Goal: Find specific page/section: Find specific page/section

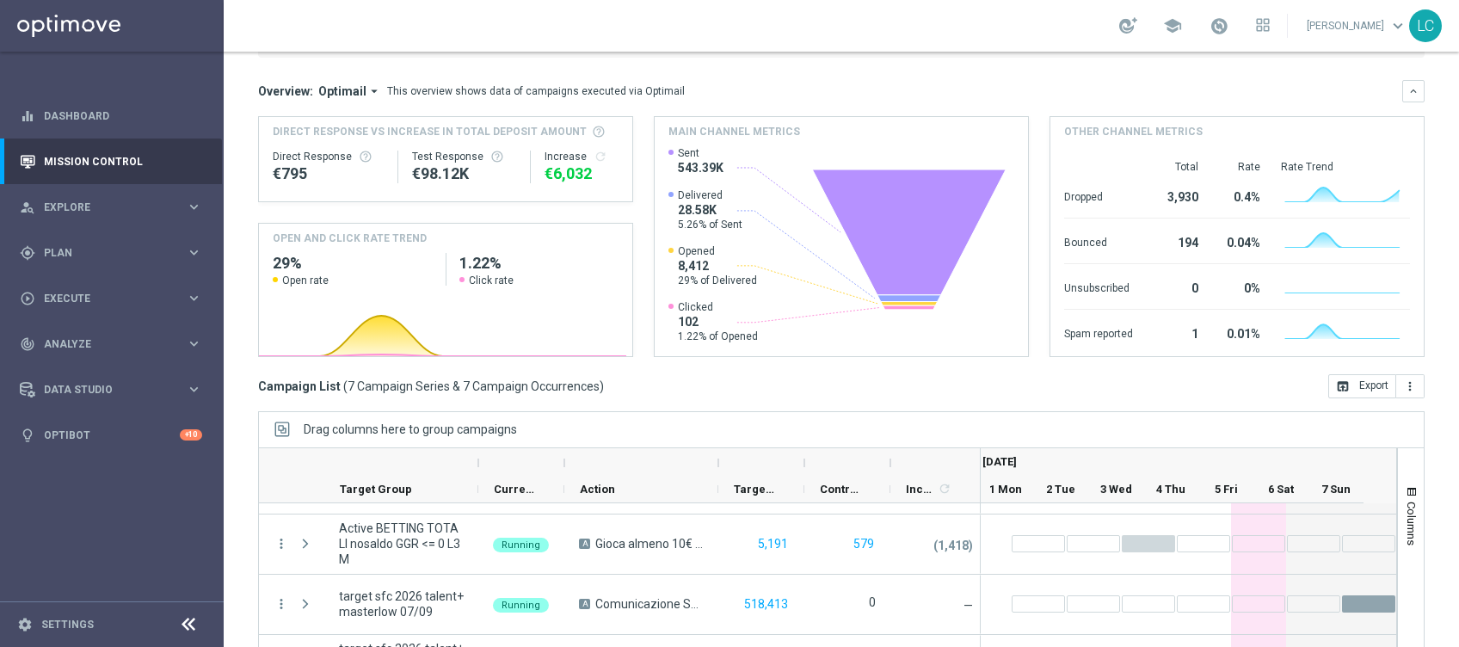
scroll to position [213, 0]
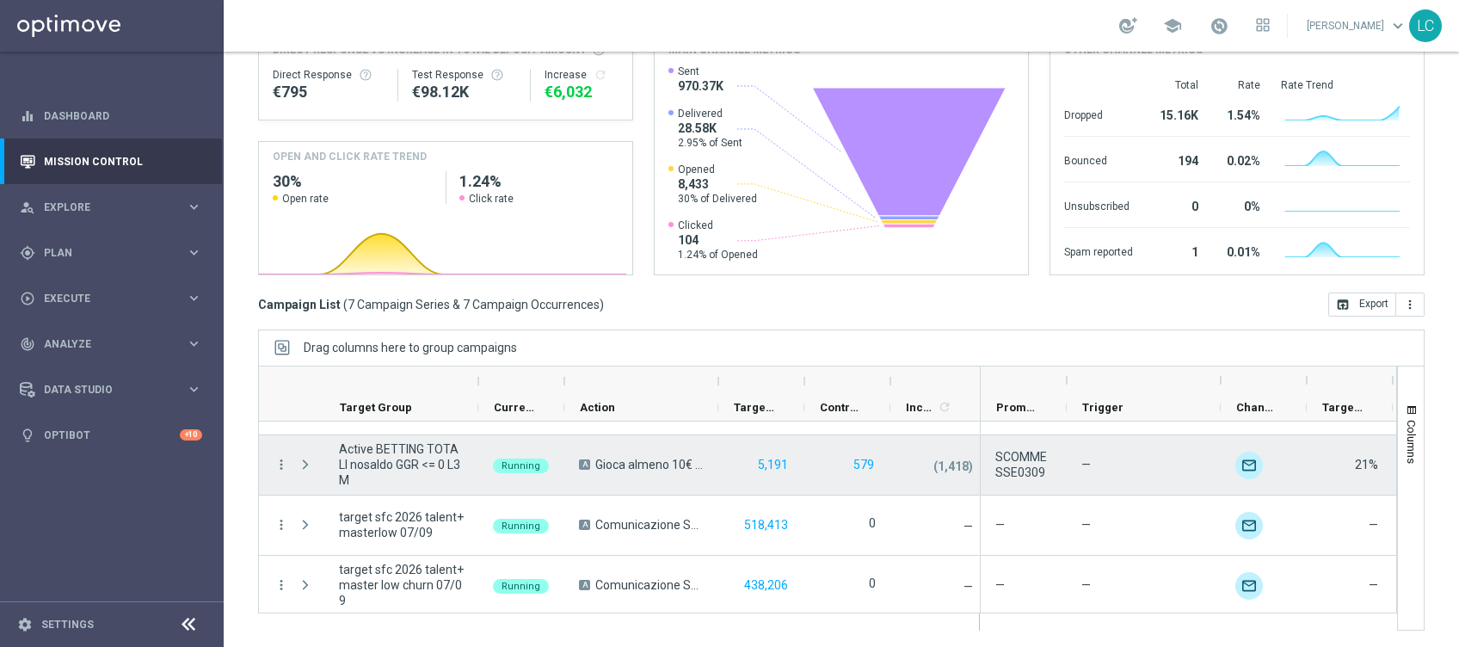
drag, startPoint x: 377, startPoint y: 503, endPoint x: 380, endPoint y: 479, distance: 24.3
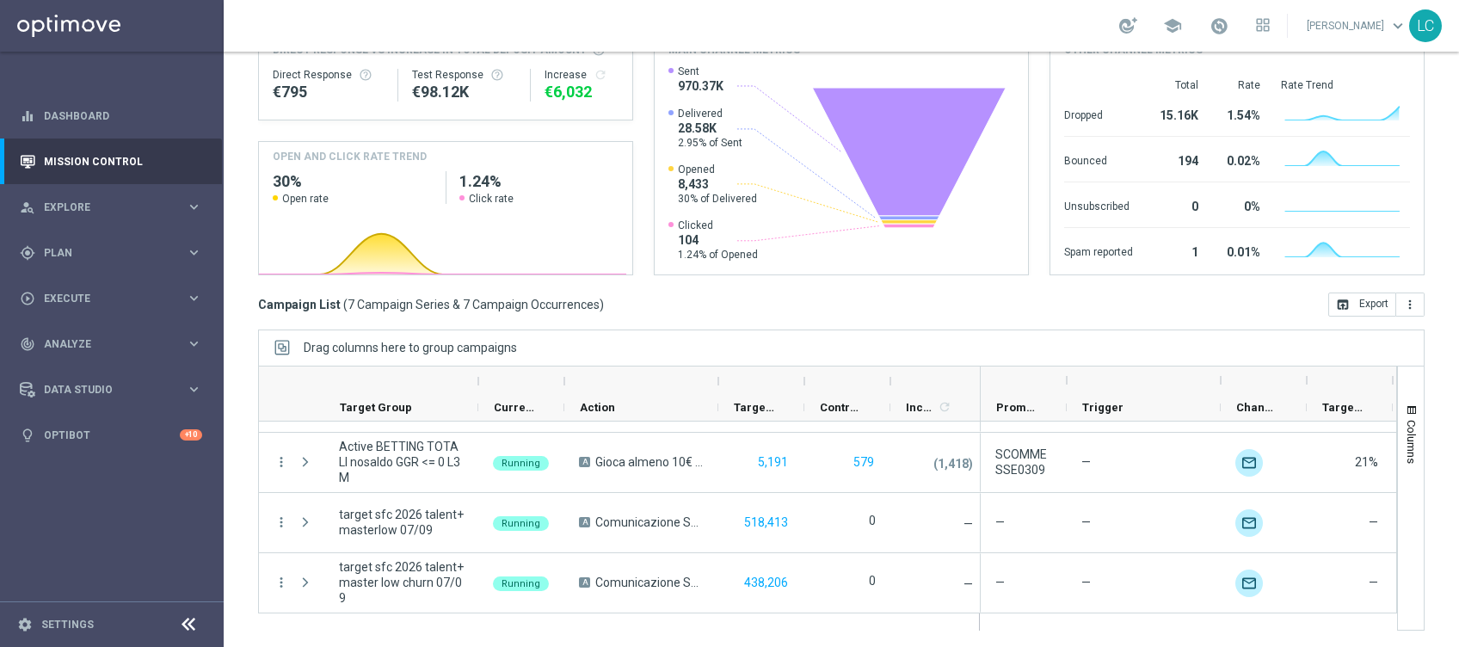
scroll to position [230, 0]
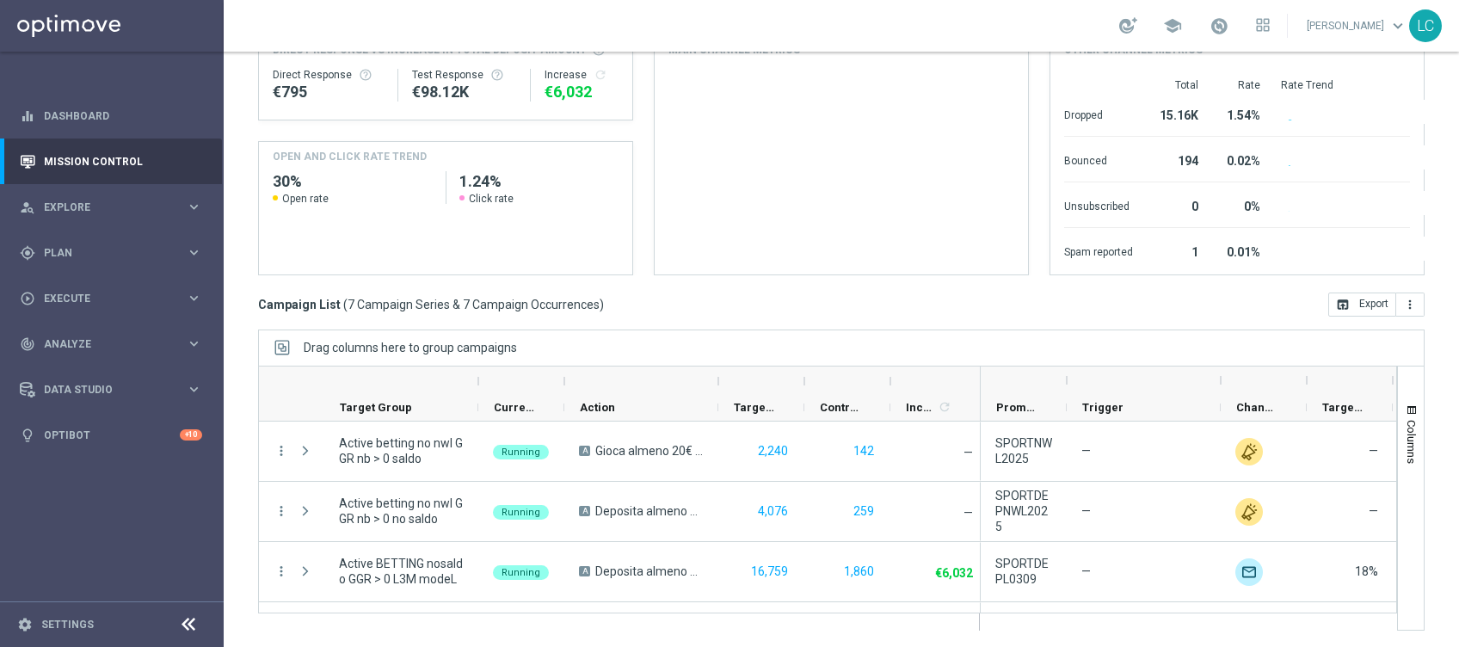
scroll to position [230, 0]
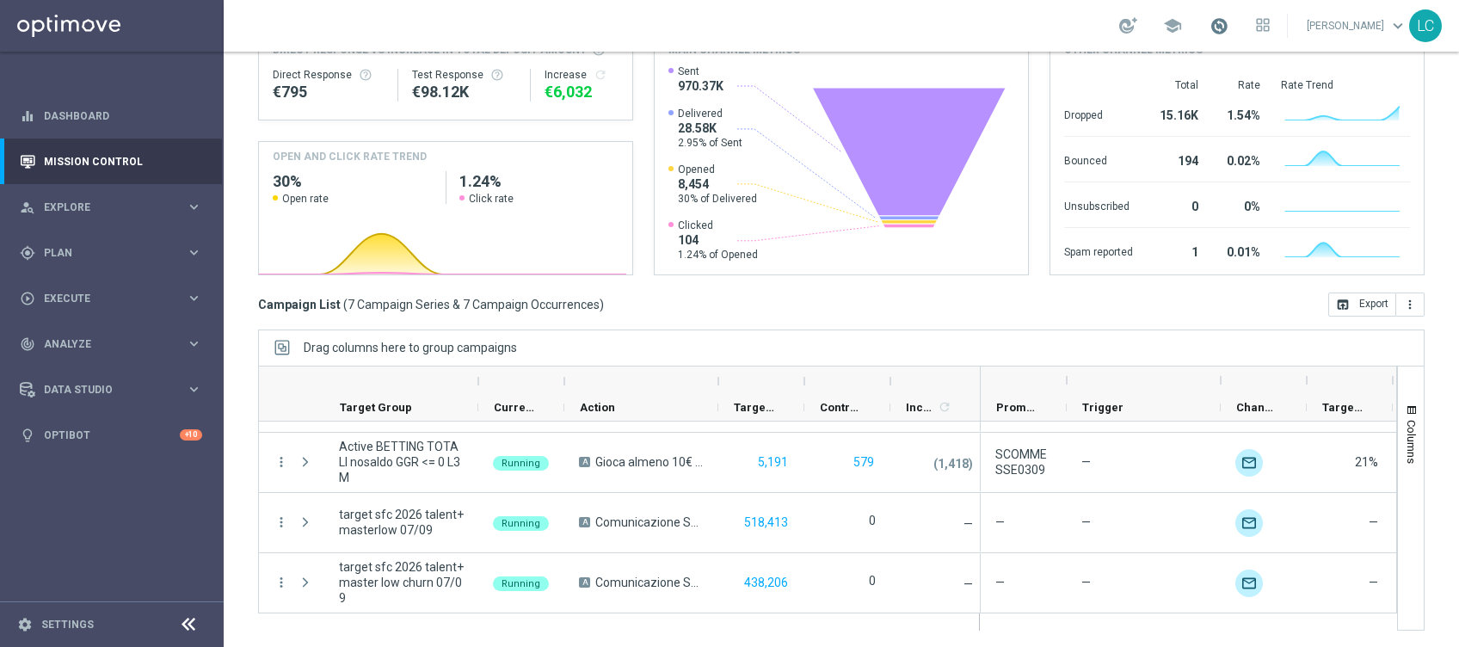
click at [1211, 32] on span at bounding box center [1219, 25] width 19 height 19
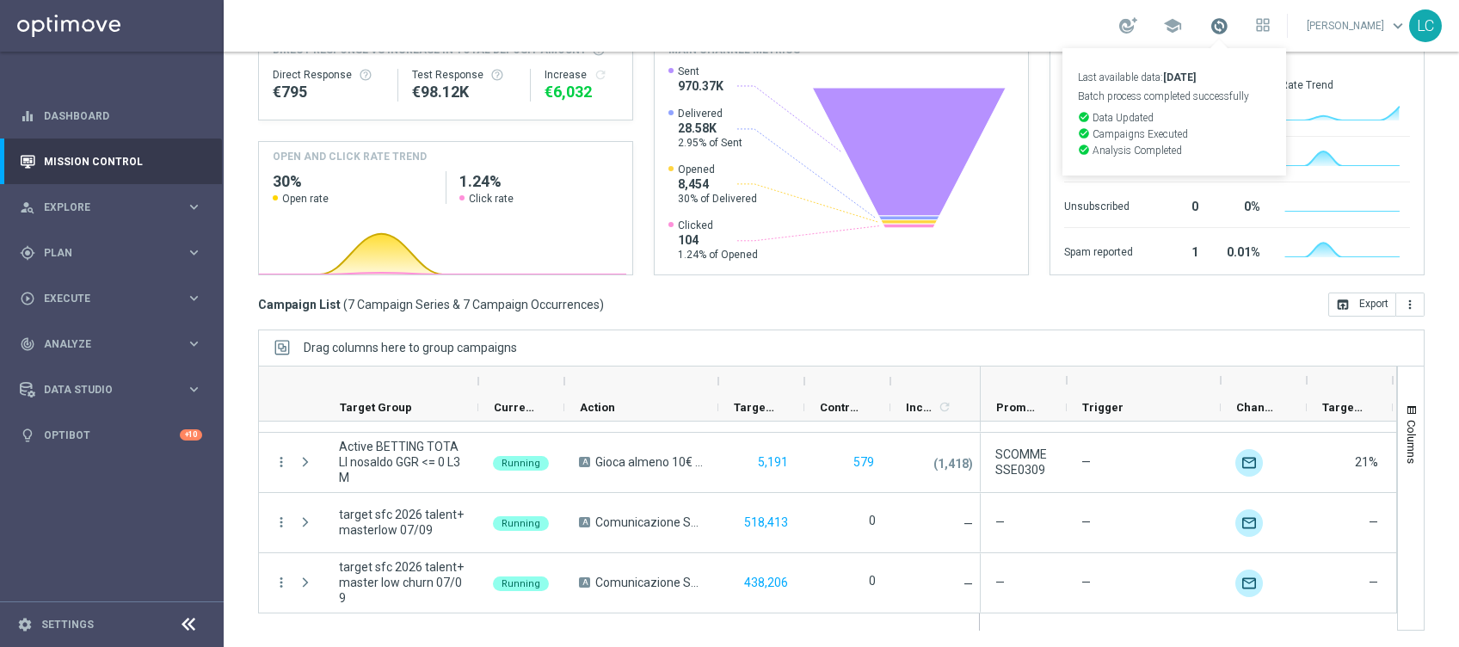
click at [1211, 32] on span at bounding box center [1219, 25] width 19 height 19
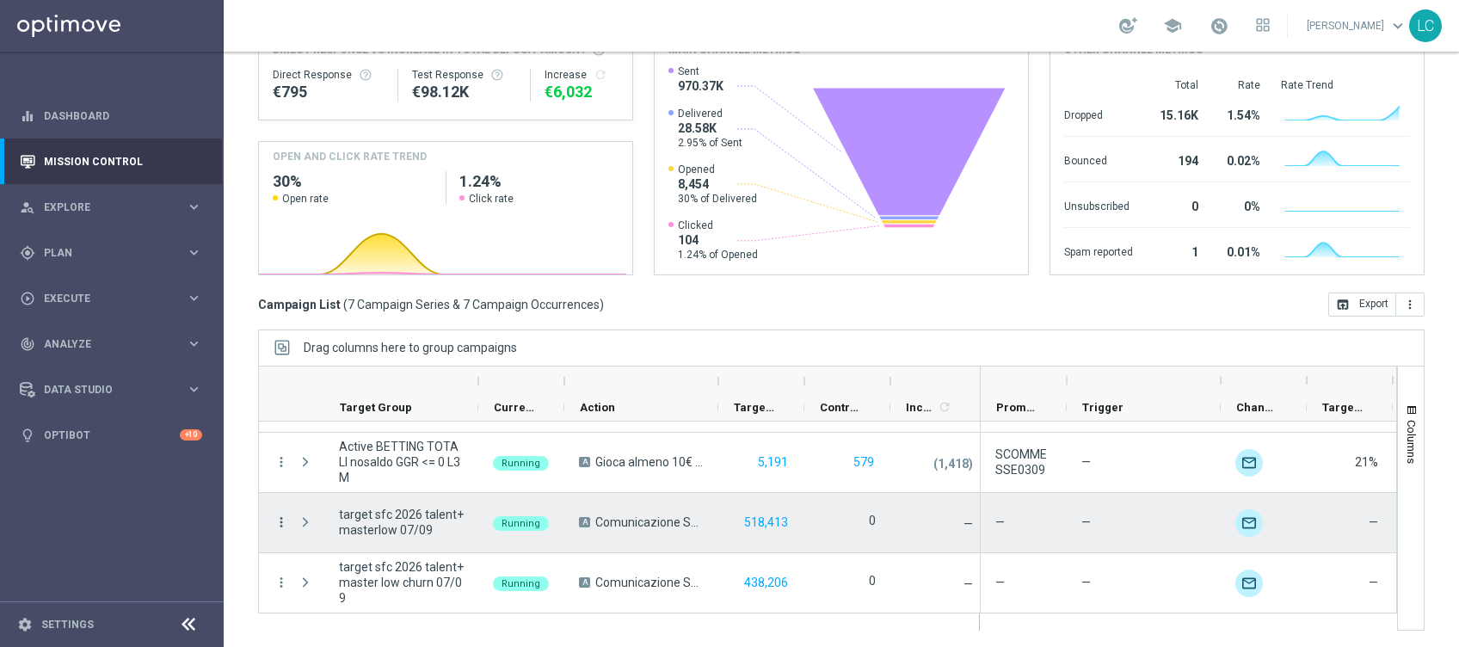
click at [274, 521] on icon "more_vert" at bounding box center [281, 521] width 15 height 15
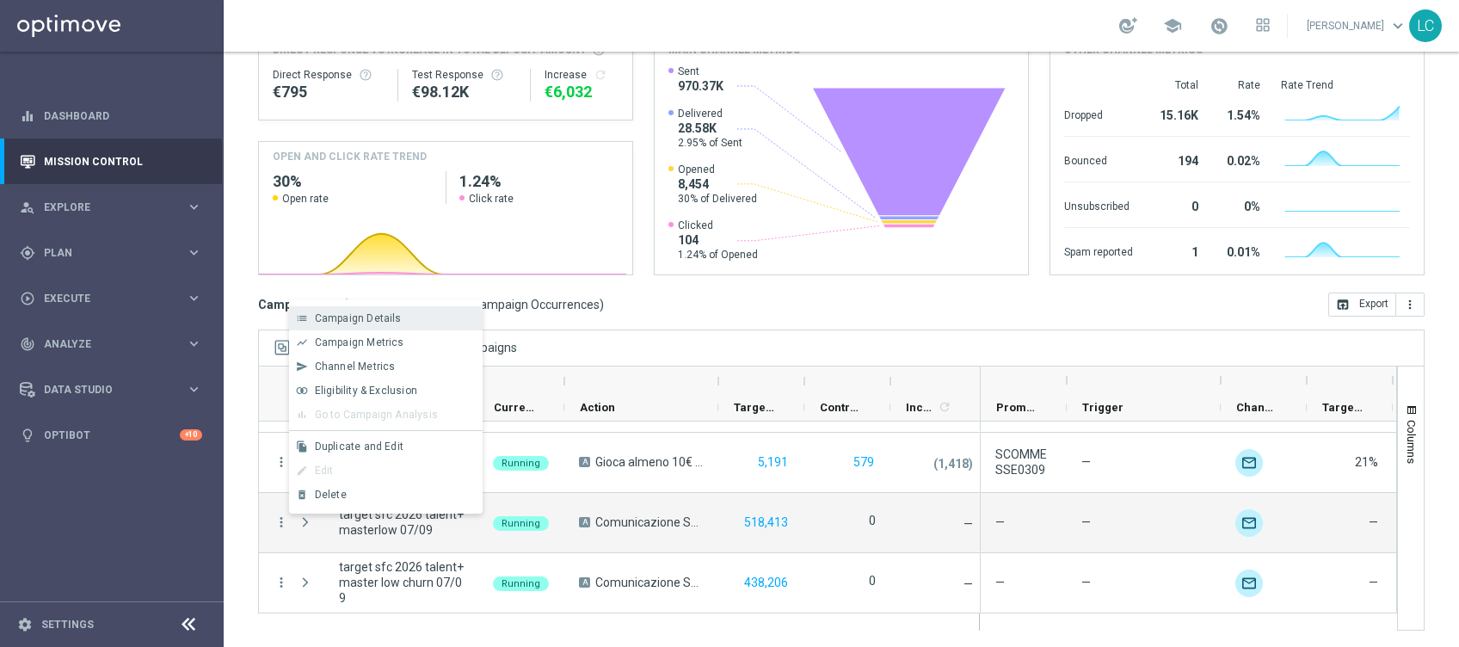
click at [385, 312] on span "Campaign Details" at bounding box center [358, 318] width 87 height 12
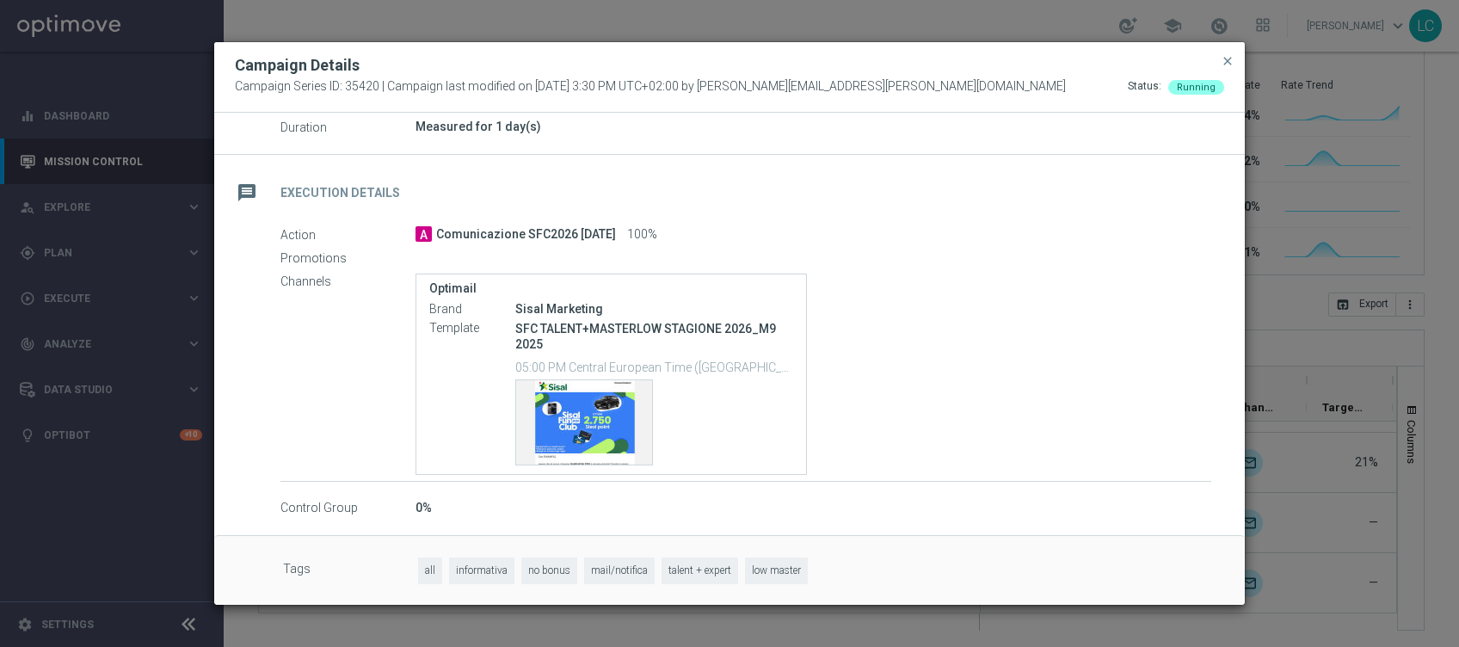
scroll to position [246, 0]
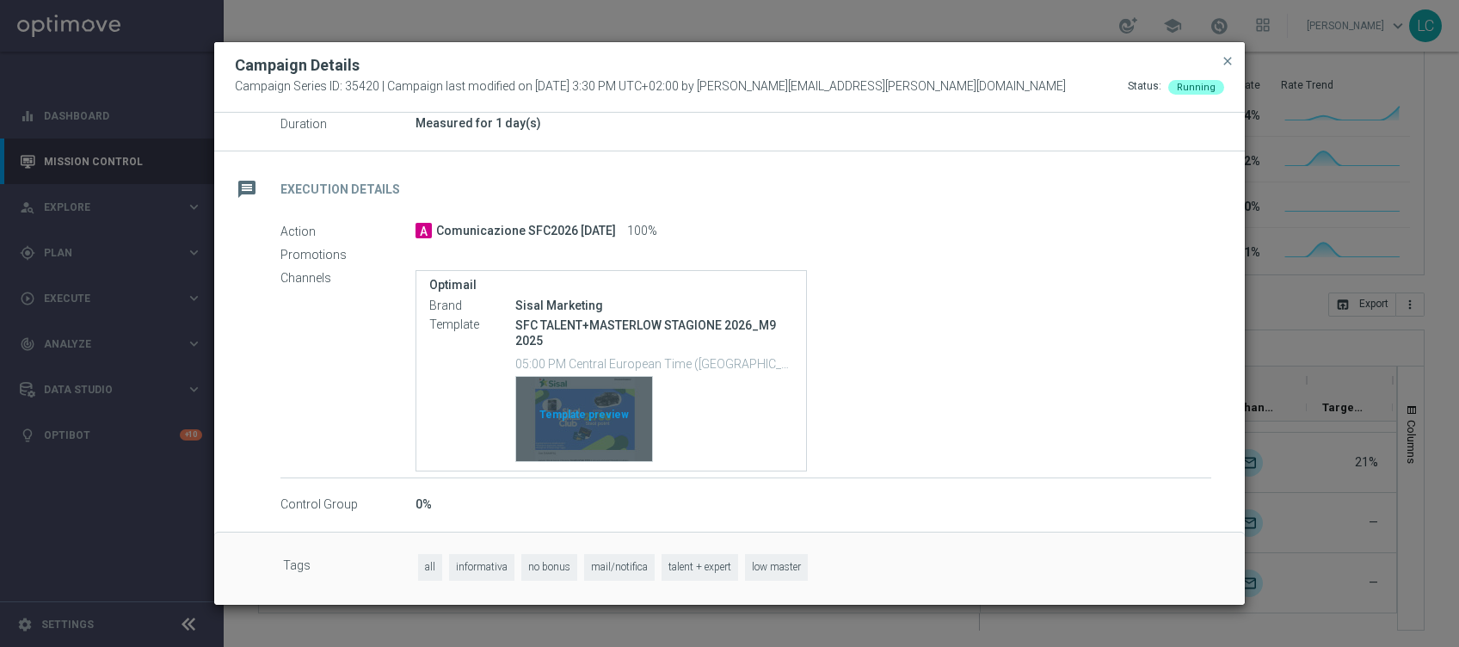
click at [614, 448] on div "Template preview" at bounding box center [584, 419] width 136 height 84
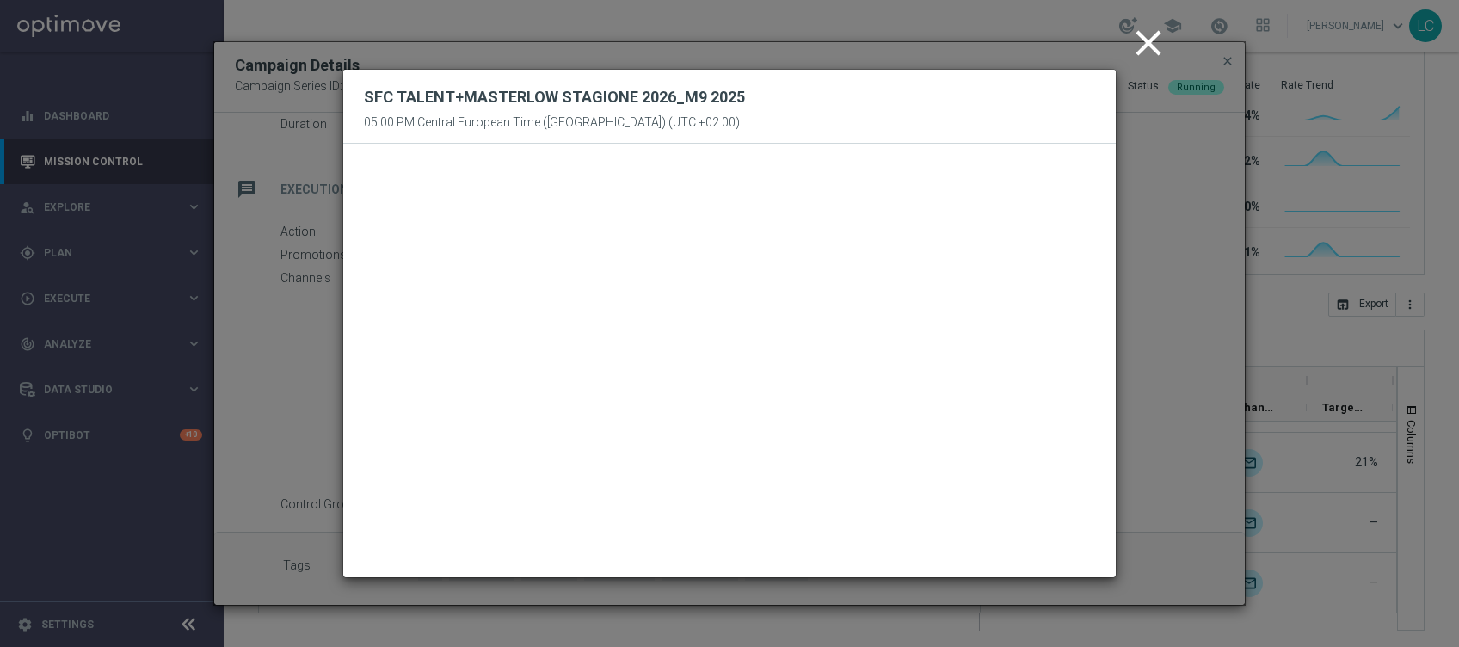
click at [1149, 46] on icon "close" at bounding box center [1148, 43] width 43 height 43
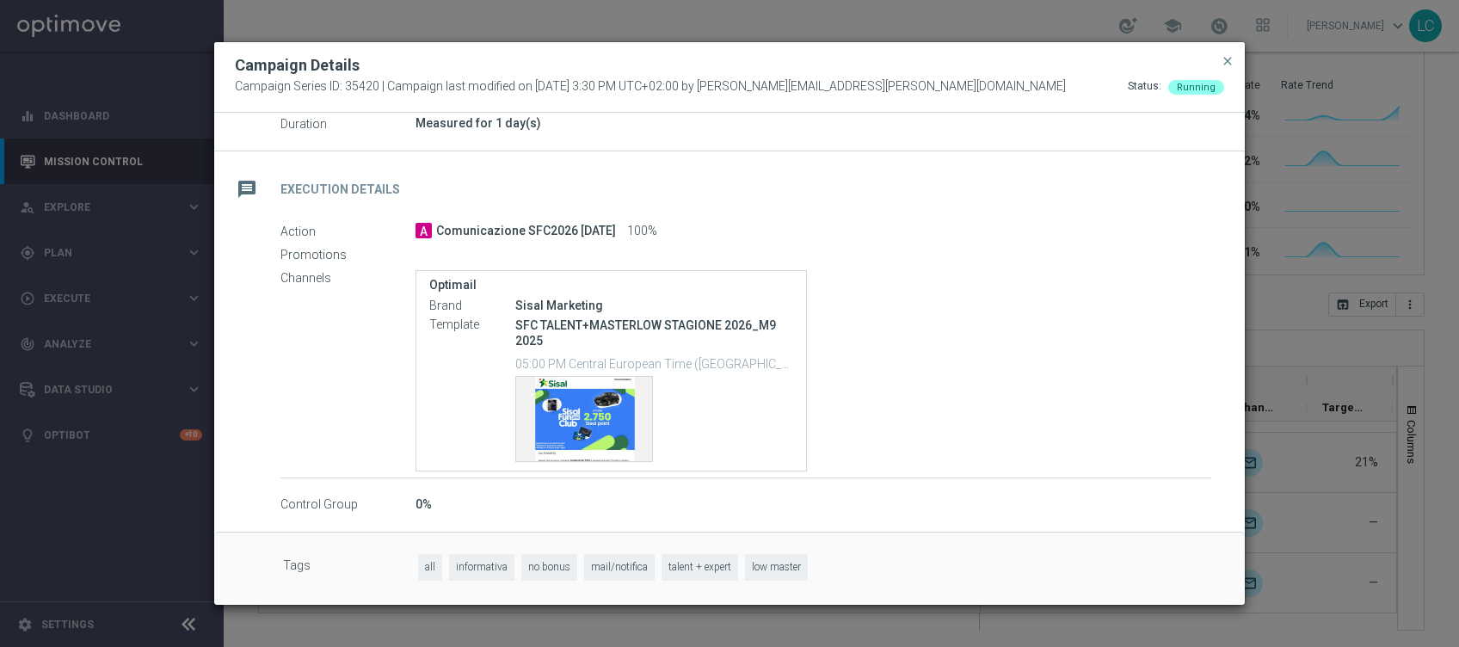
scroll to position [0, 0]
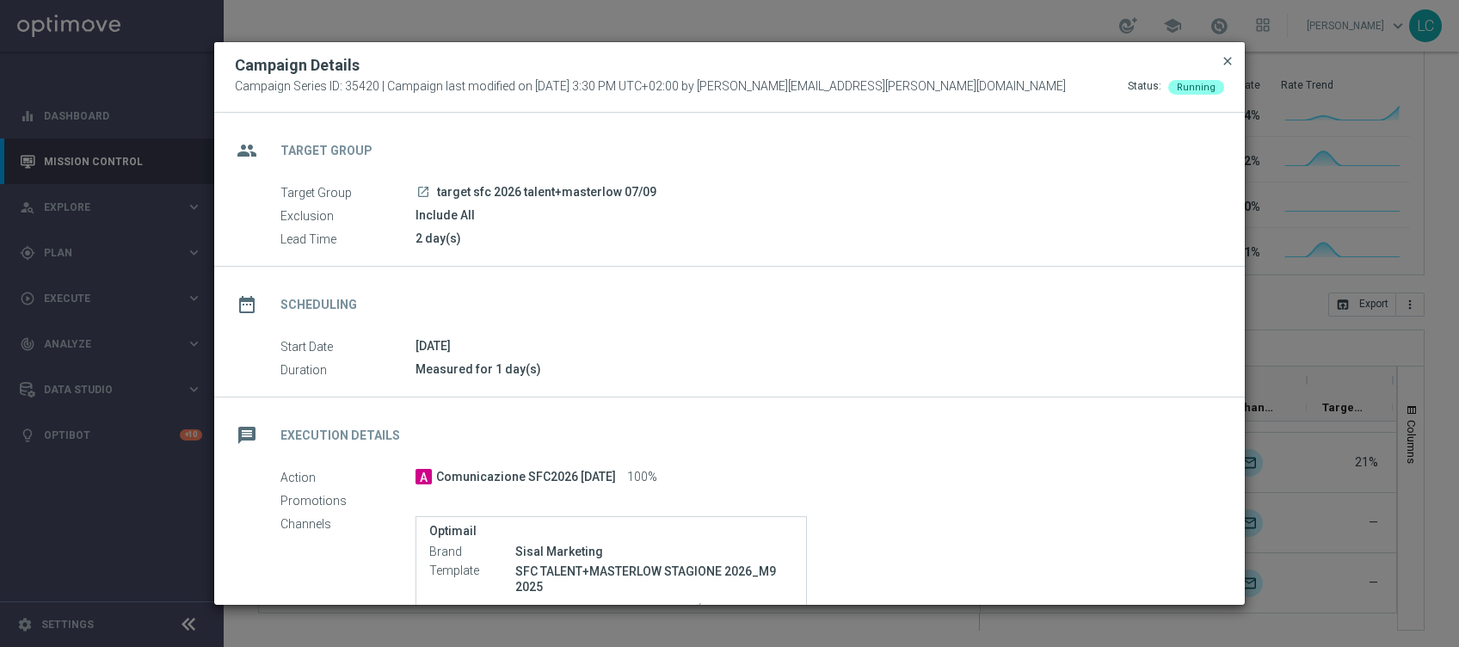
click at [1225, 62] on span "close" at bounding box center [1228, 61] width 14 height 14
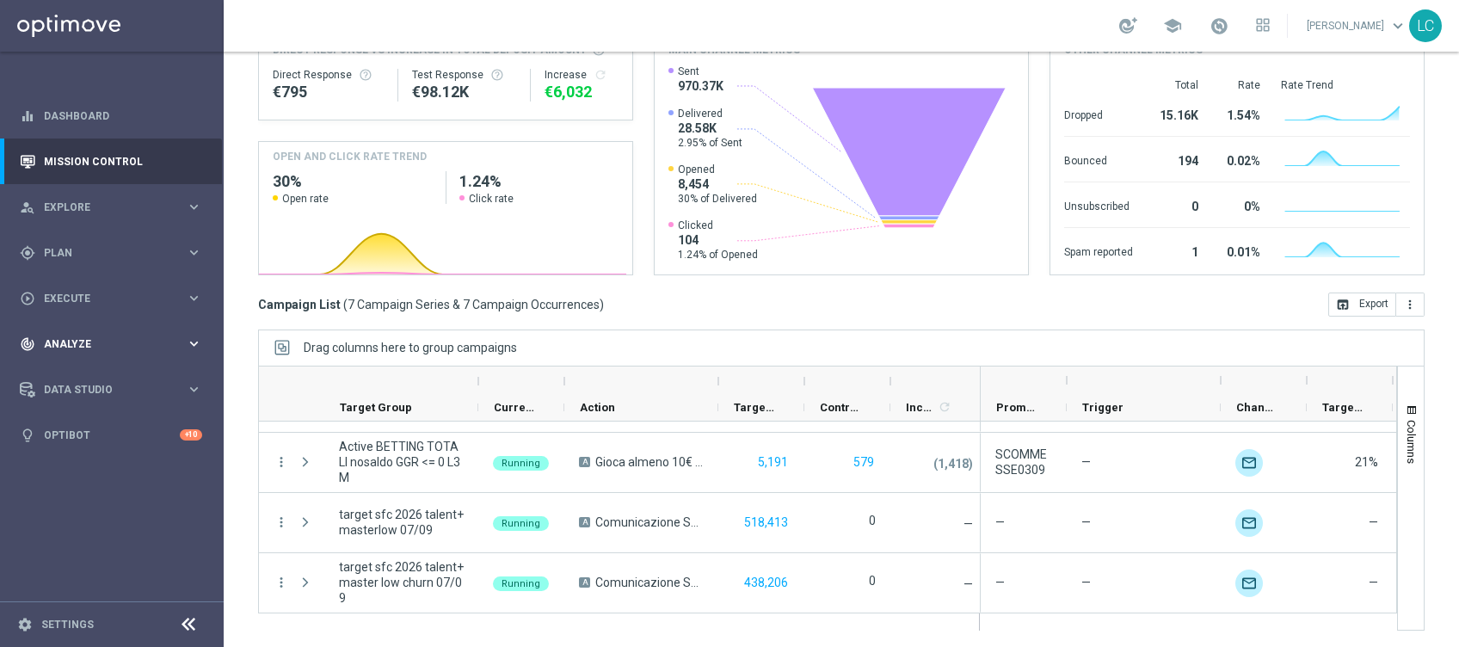
click at [127, 348] on span "Analyze" at bounding box center [115, 344] width 142 height 10
click at [123, 383] on div "Data Studio" at bounding box center [103, 389] width 166 height 15
click at [76, 421] on link "Attributes" at bounding box center [112, 425] width 134 height 14
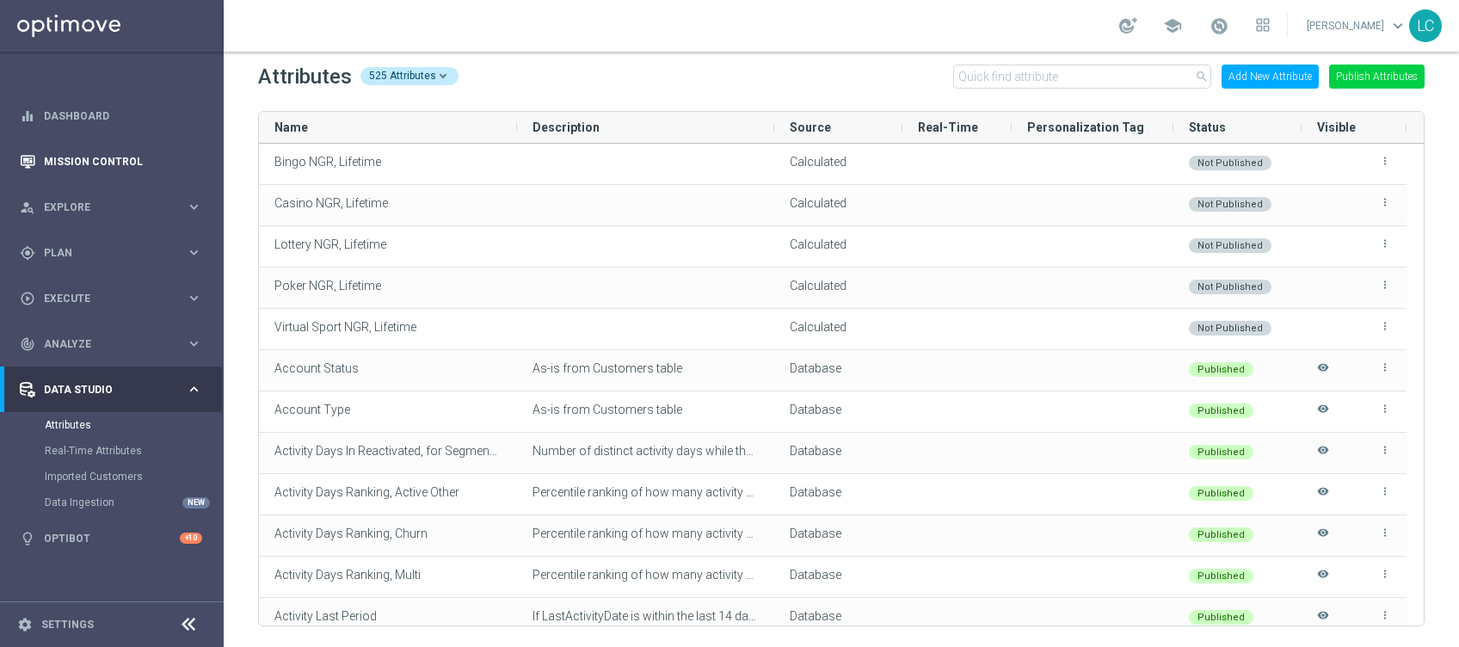
click at [41, 149] on div "Mission Control" at bounding box center [111, 162] width 182 height 46
click at [46, 166] on link "Mission Control" at bounding box center [123, 162] width 158 height 46
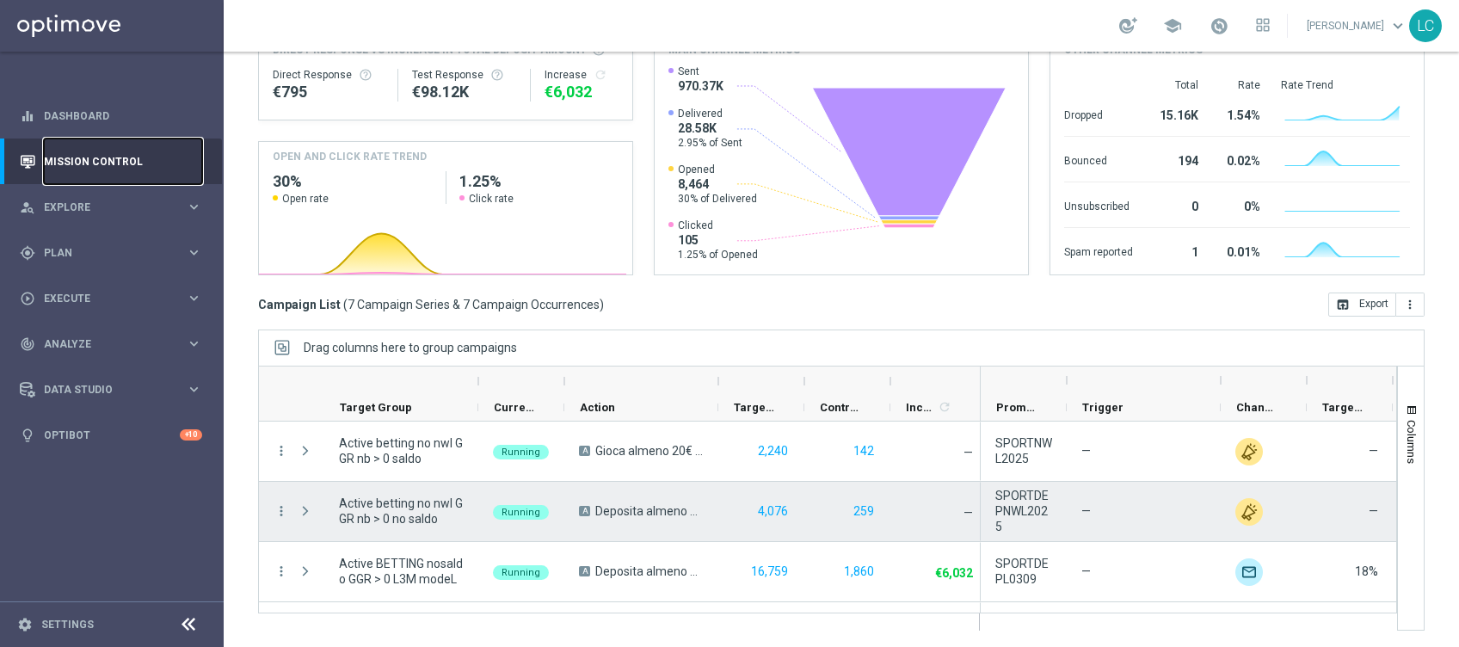
scroll to position [230, 0]
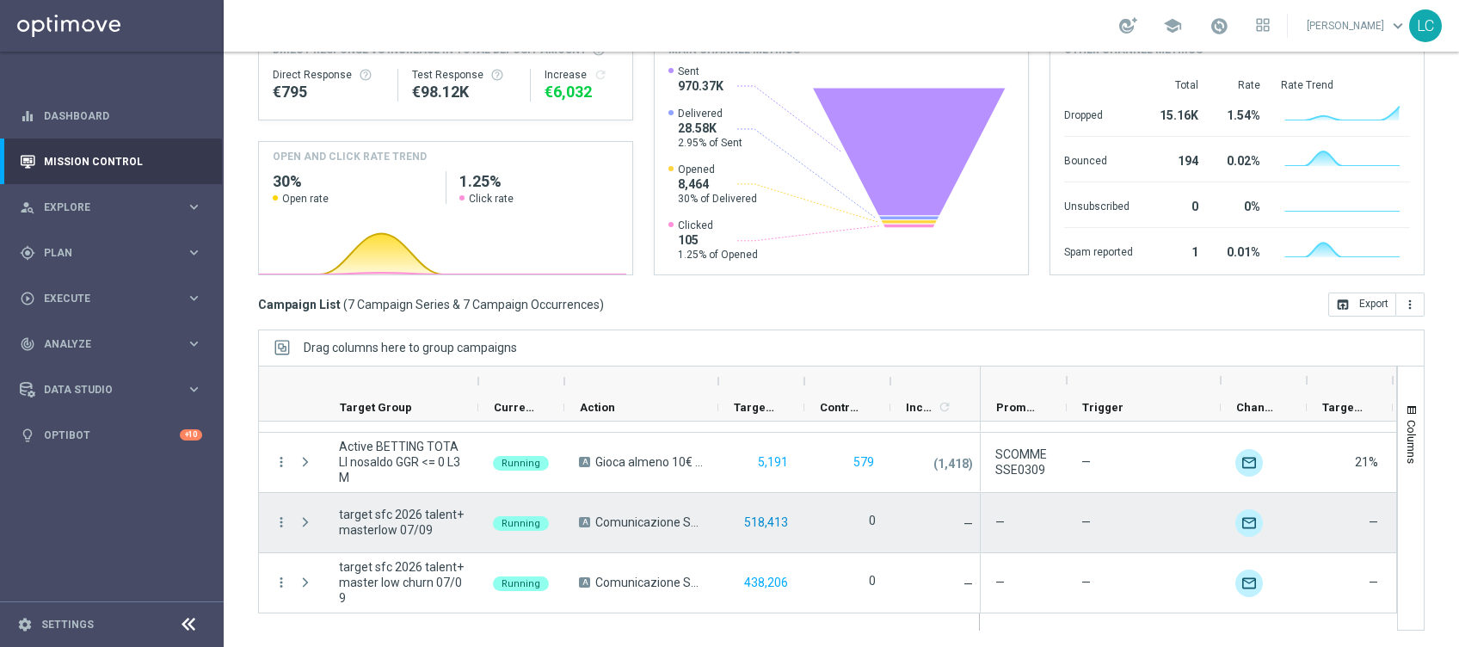
click at [759, 522] on button "518,413" at bounding box center [765, 523] width 47 height 22
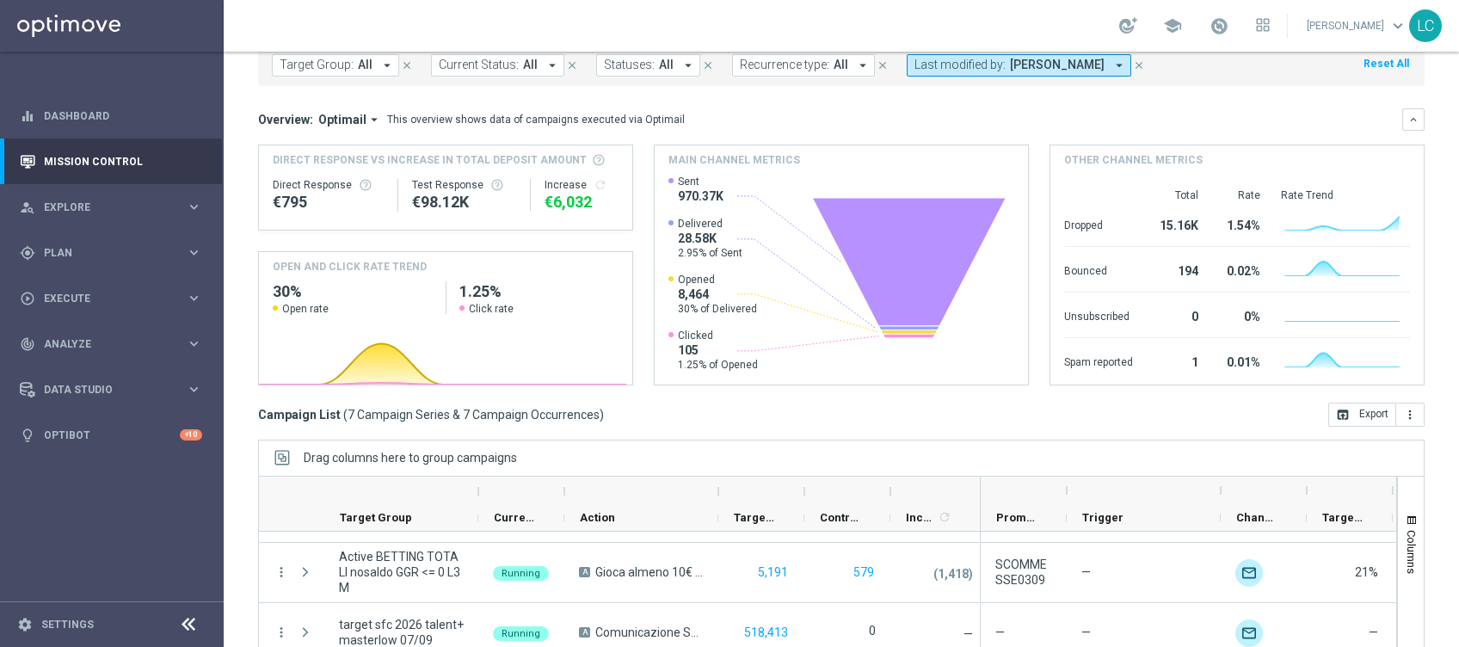
scroll to position [213, 0]
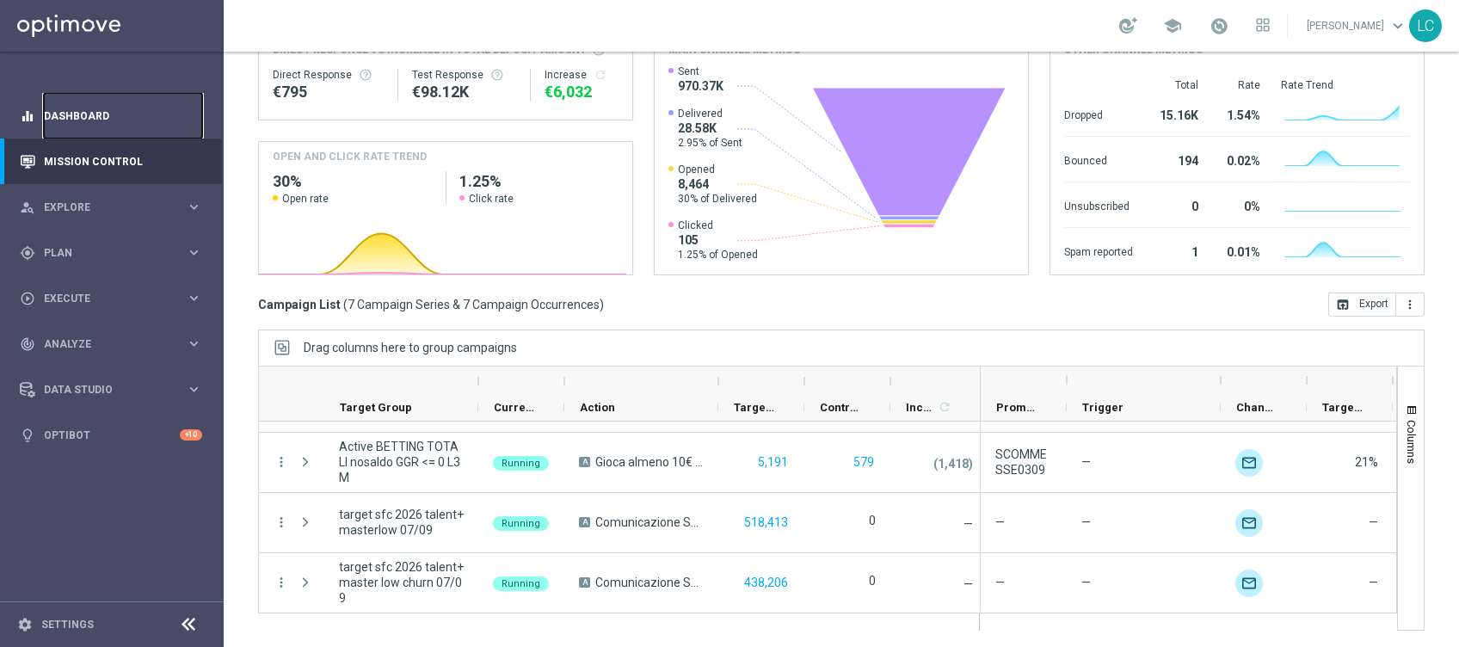
click at [110, 128] on link "Dashboard" at bounding box center [123, 116] width 158 height 46
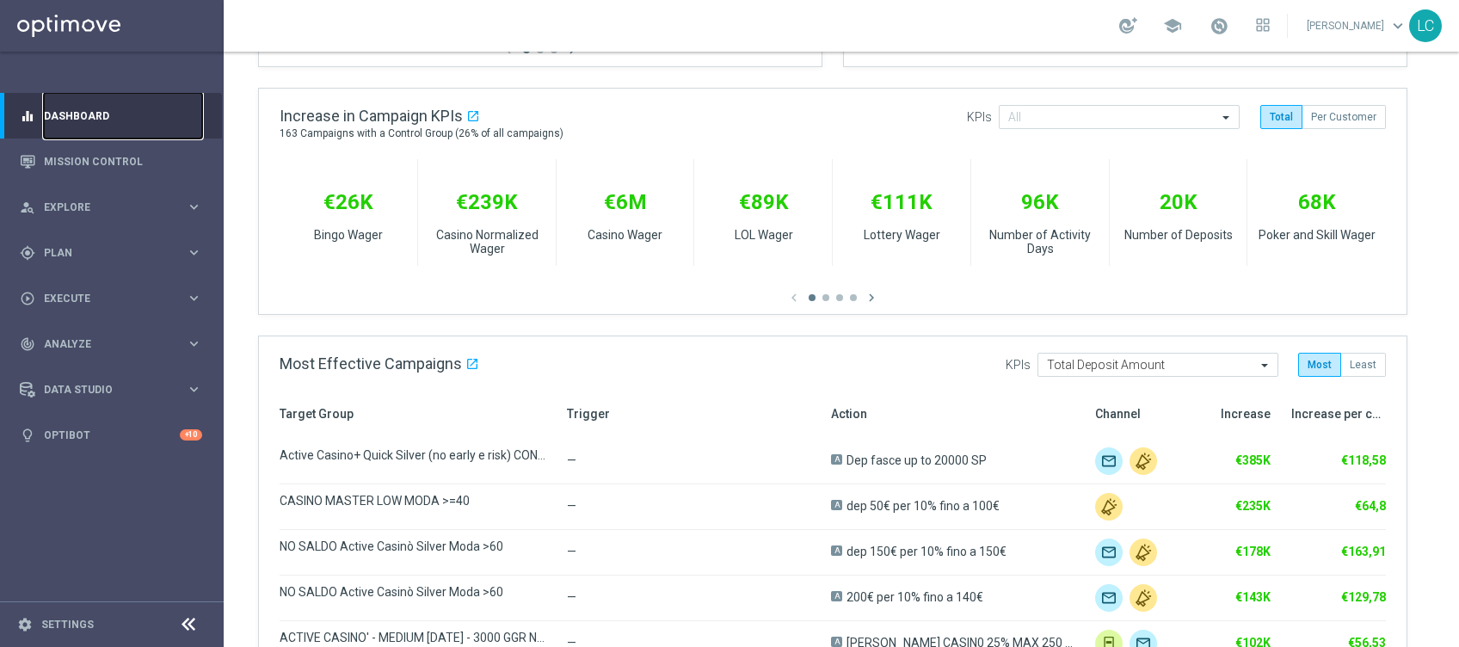
scroll to position [1030, 0]
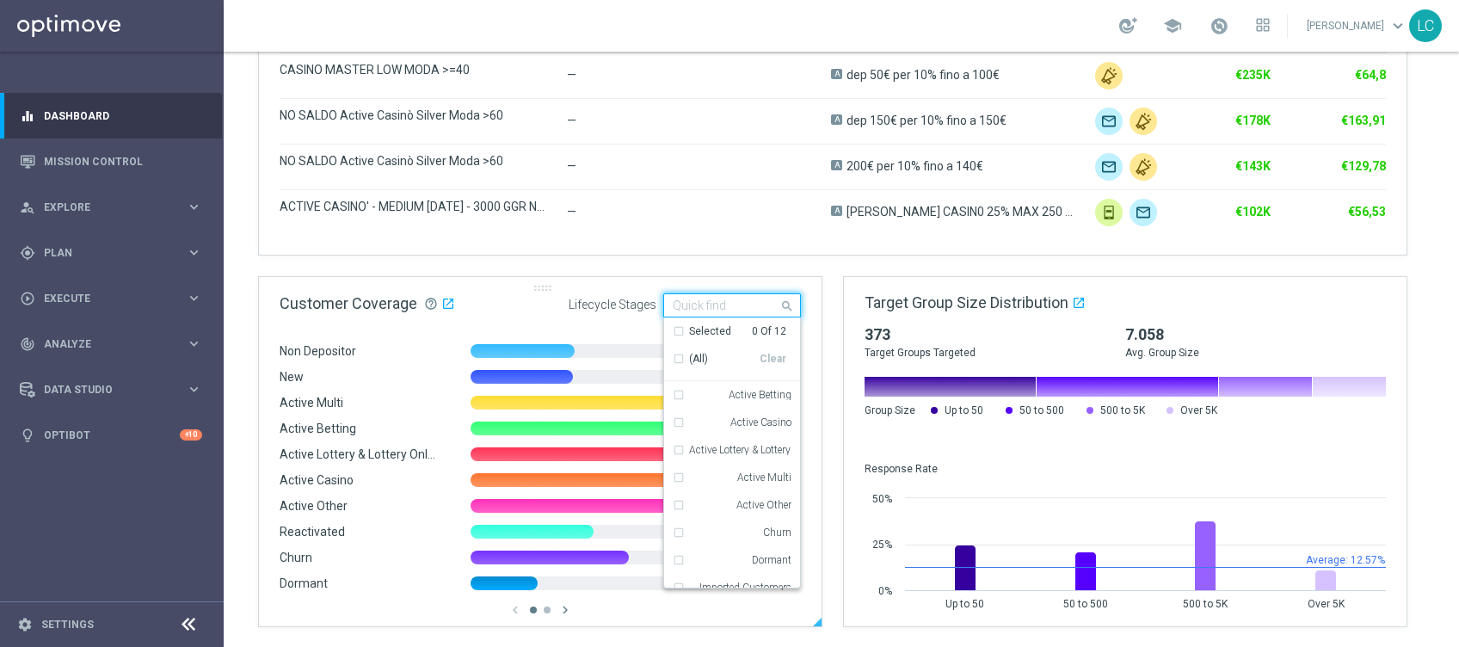
click at [720, 308] on input "text" at bounding box center [726, 306] width 106 height 15
click at [684, 391] on div "Active Betting" at bounding box center [732, 395] width 119 height 28
click at [787, 240] on div "Target Group Trigger Action Channel Increase Increase per customer Active Casin…" at bounding box center [833, 115] width 1148 height 279
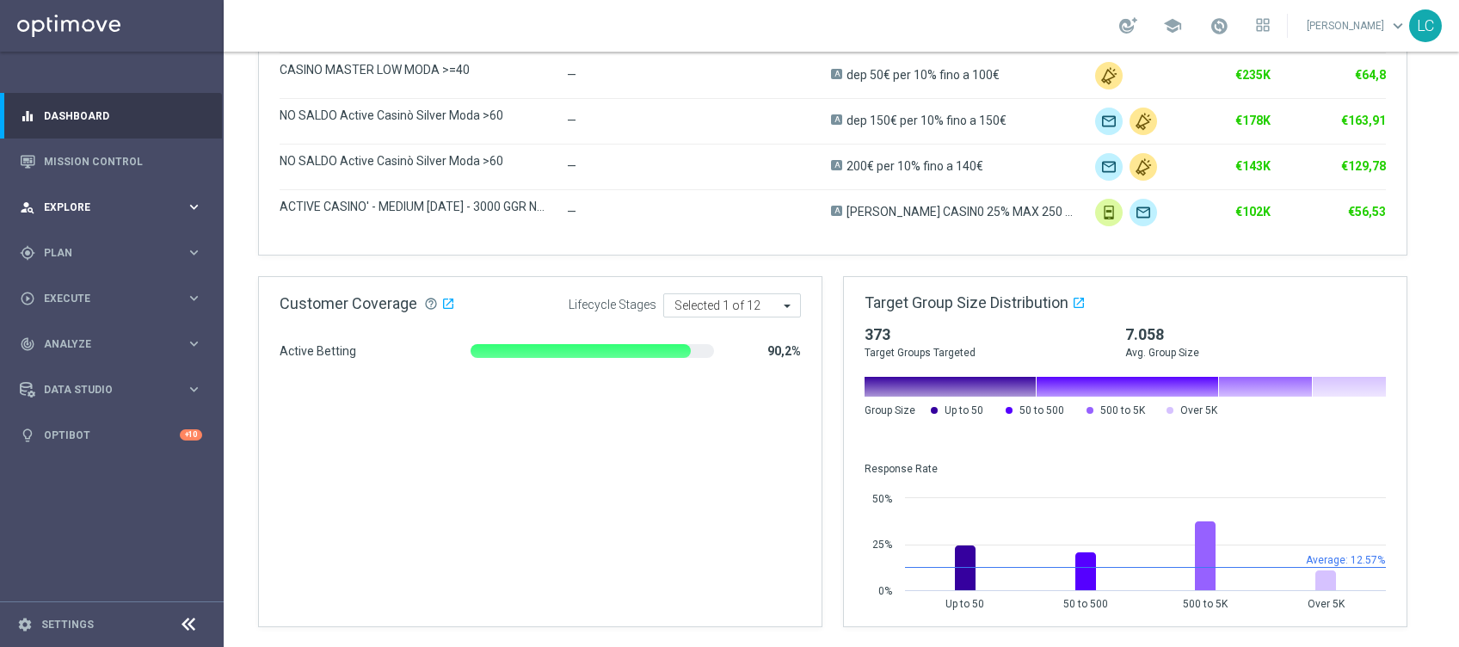
click at [181, 213] on div "person_search Explore" at bounding box center [103, 207] width 166 height 15
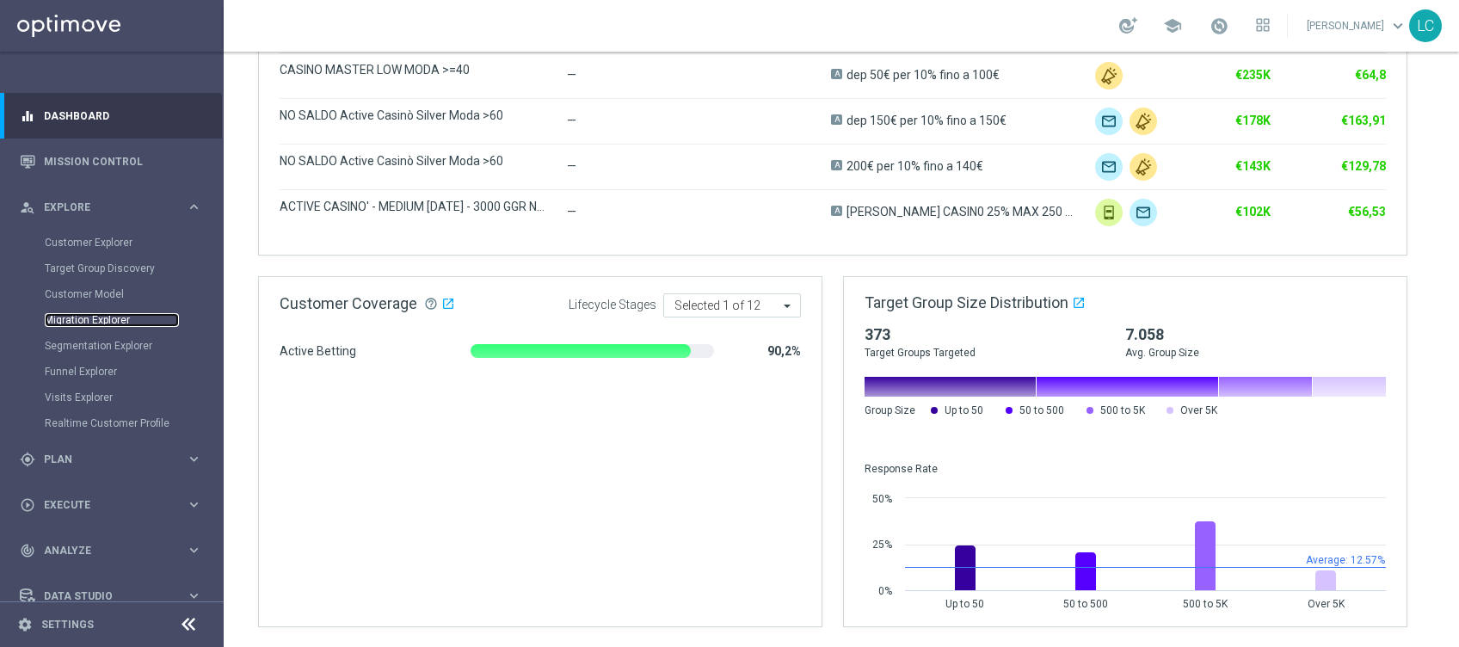
click at [90, 320] on link "Migration Explorer" at bounding box center [112, 320] width 134 height 14
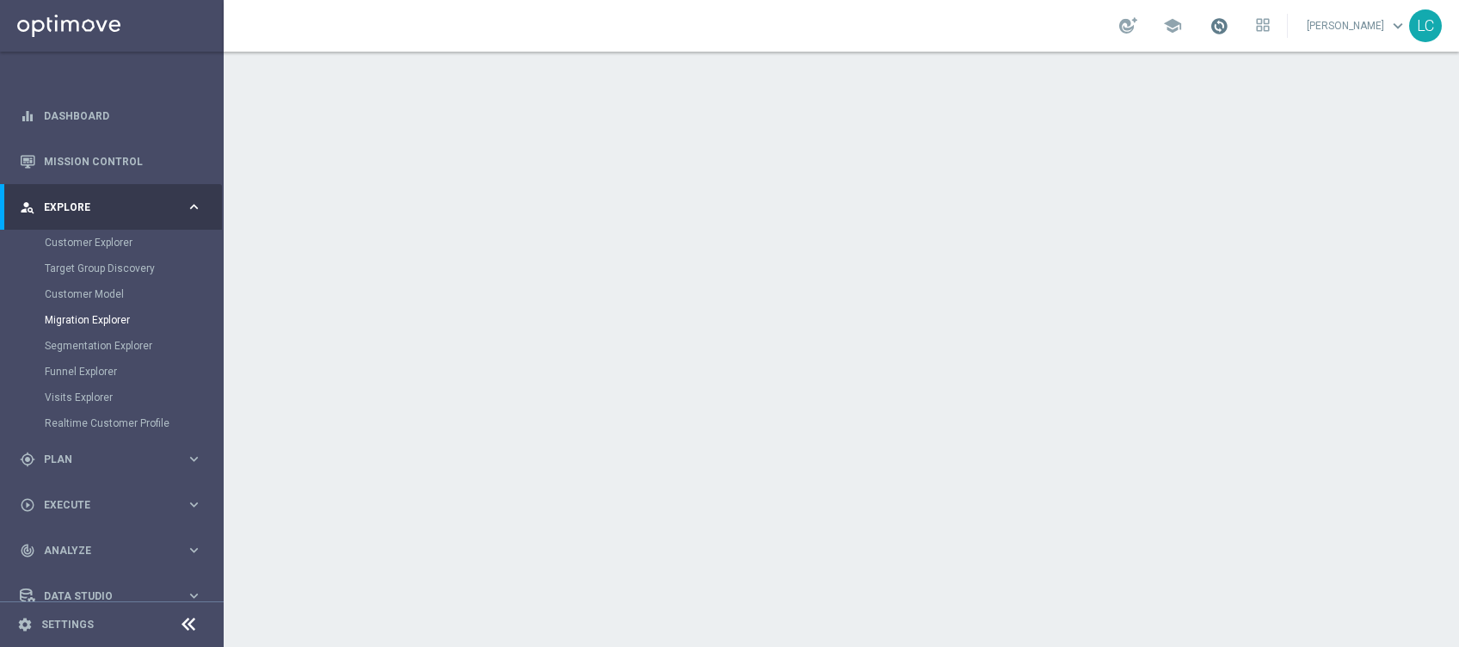
click at [1218, 29] on span at bounding box center [1219, 25] width 19 height 19
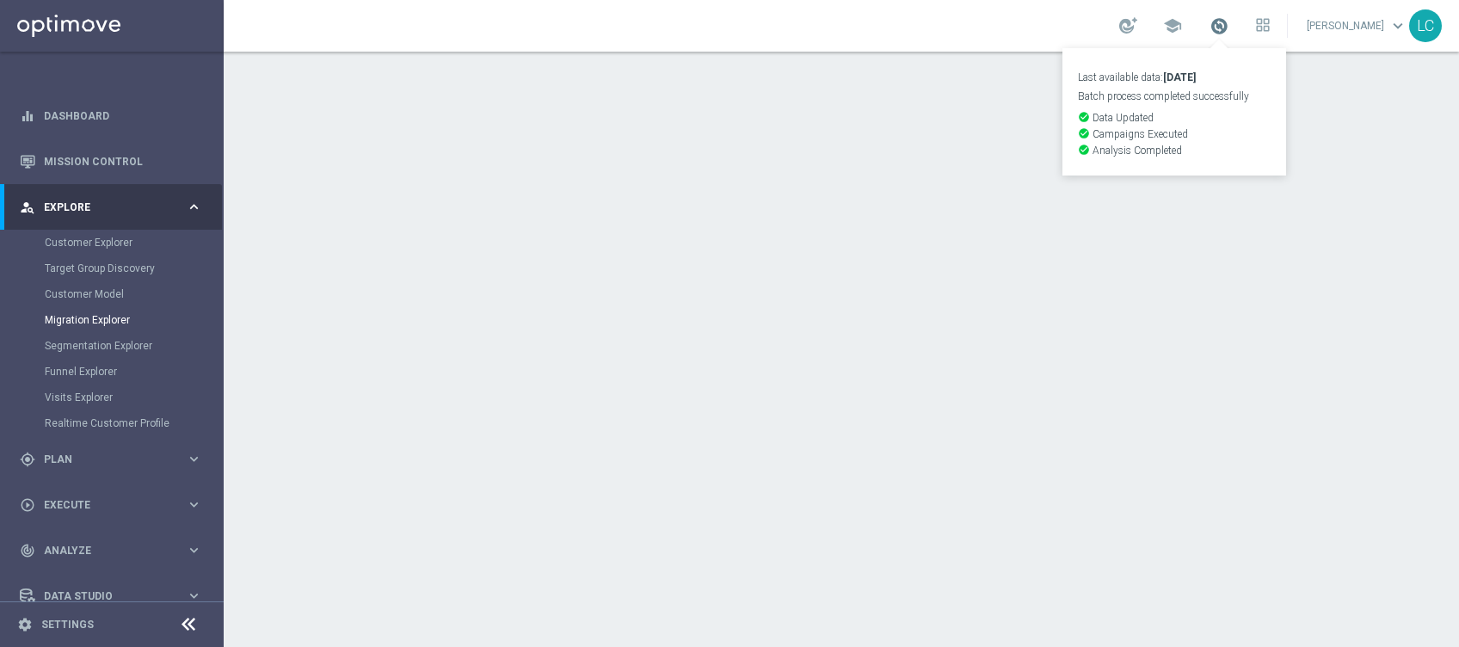
click at [1218, 29] on span at bounding box center [1219, 25] width 19 height 19
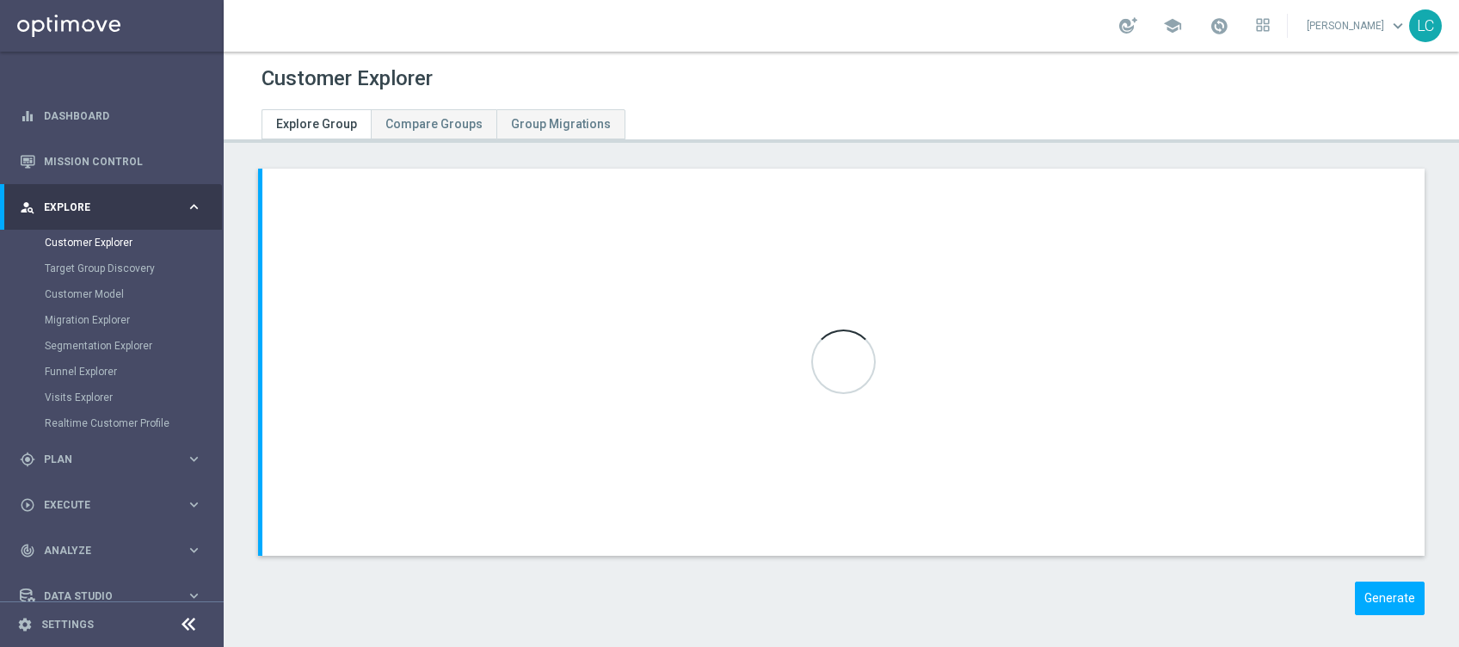
click at [1210, 28] on span at bounding box center [1219, 25] width 19 height 19
